Goal: Transaction & Acquisition: Purchase product/service

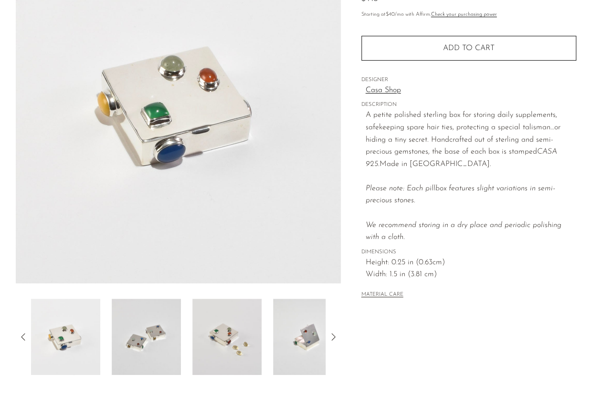
scroll to position [143, 0]
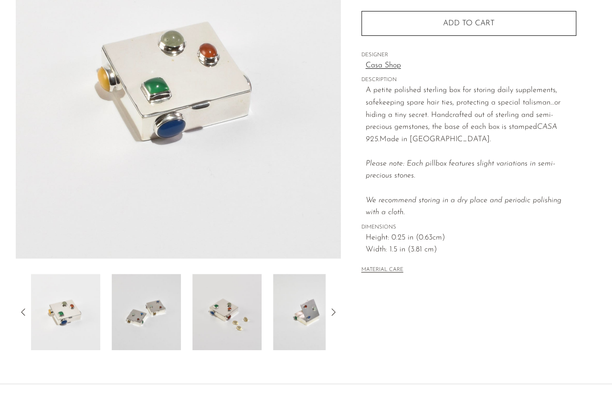
click at [168, 336] on img at bounding box center [146, 312] width 69 height 76
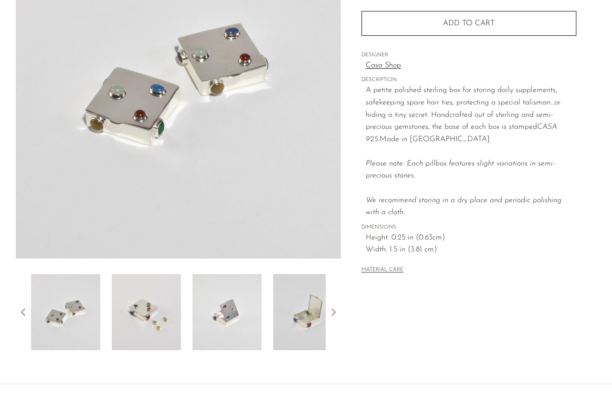
click at [169, 320] on img at bounding box center [146, 312] width 69 height 76
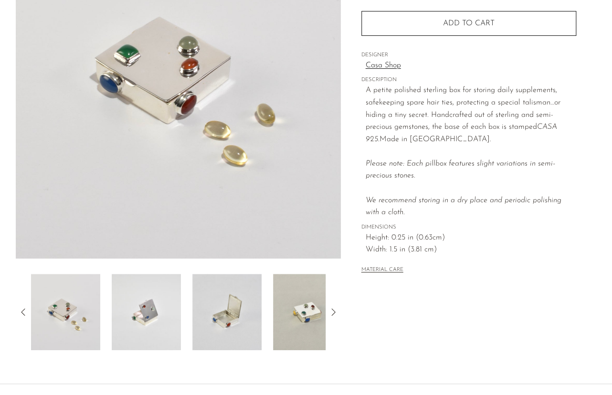
click at [169, 320] on img at bounding box center [146, 312] width 69 height 76
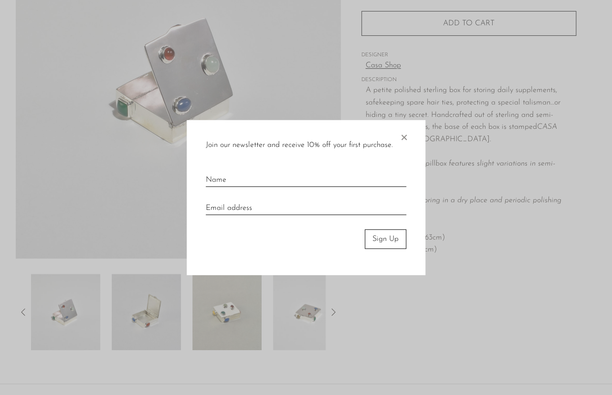
click at [404, 137] on span "×" at bounding box center [404, 135] width 10 height 31
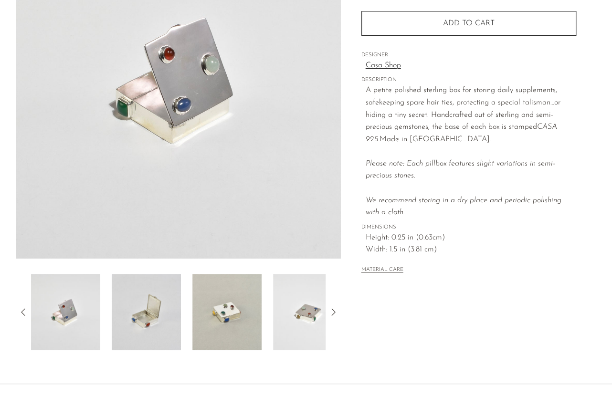
click at [134, 315] on img at bounding box center [146, 312] width 69 height 76
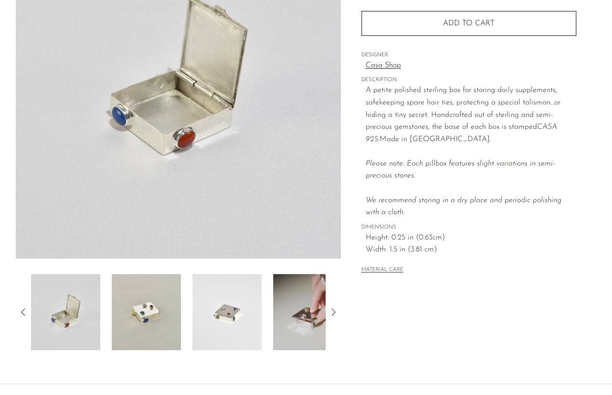
click at [147, 304] on img at bounding box center [146, 312] width 69 height 76
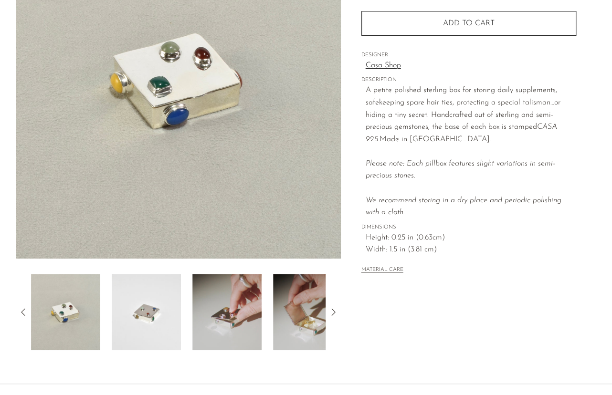
click at [151, 302] on img at bounding box center [146, 312] width 69 height 76
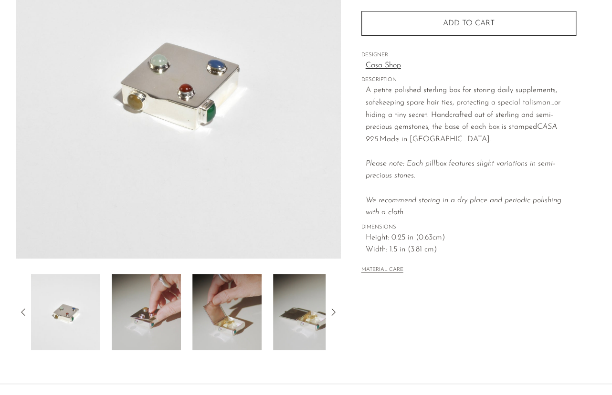
click at [151, 302] on img at bounding box center [146, 312] width 69 height 76
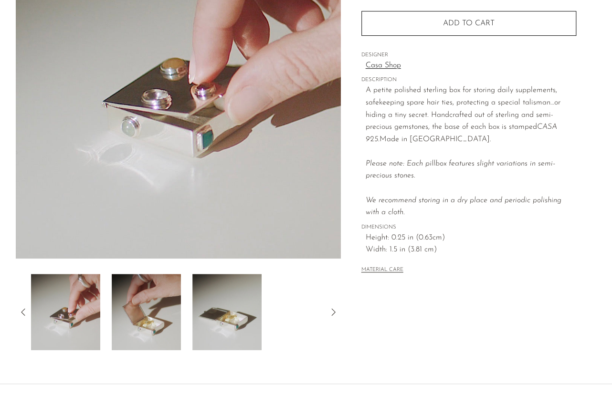
click at [151, 302] on img at bounding box center [146, 312] width 69 height 76
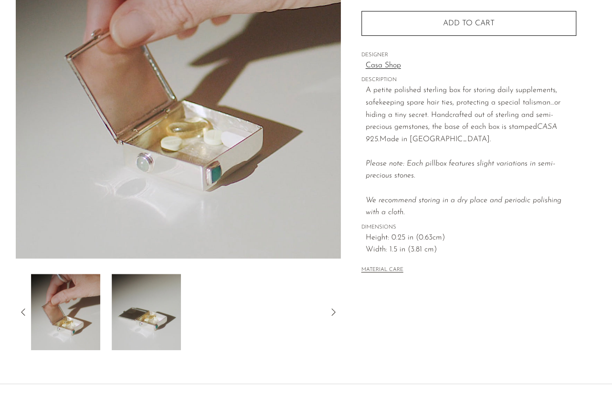
click at [149, 313] on img at bounding box center [146, 312] width 69 height 76
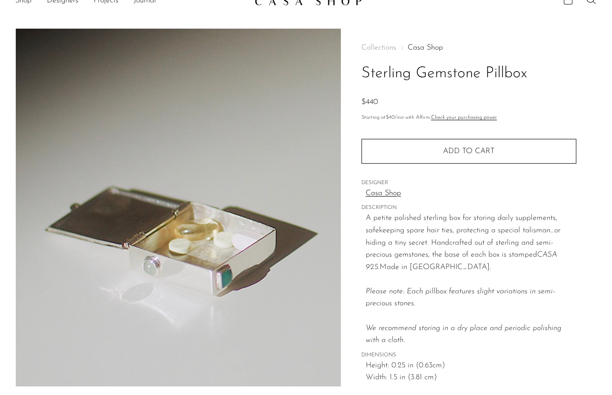
scroll to position [0, 0]
